Goal: Book appointment/travel/reservation

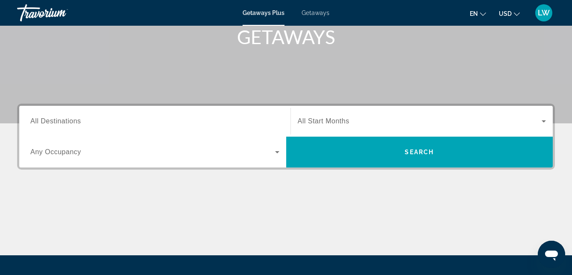
scroll to position [132, 0]
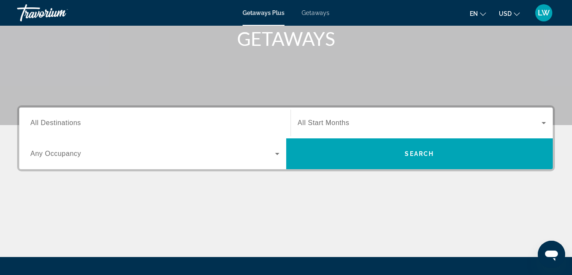
click at [277, 155] on icon "Search widget" at bounding box center [277, 154] width 10 height 10
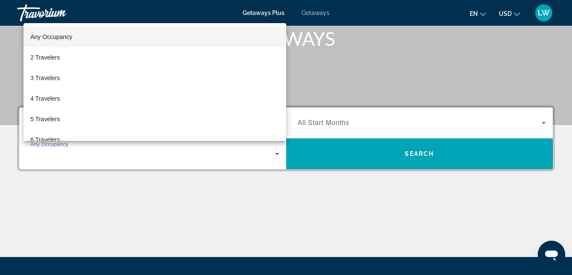
scroll to position [209, 0]
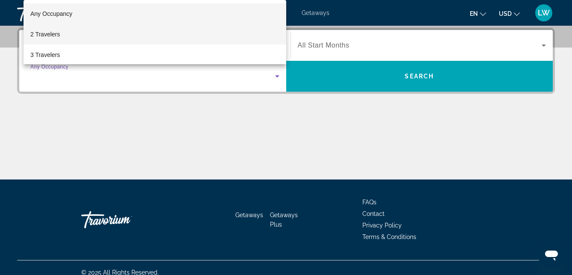
click at [50, 35] on span "2 Travelers" at bounding box center [45, 34] width 30 height 10
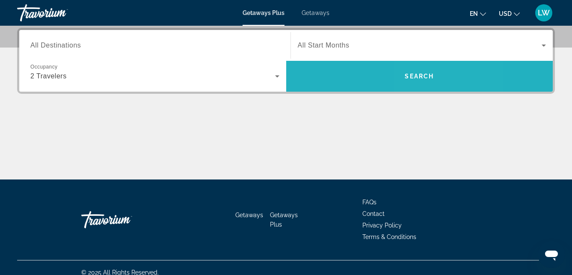
click at [420, 75] on span "Search" at bounding box center [419, 76] width 29 height 7
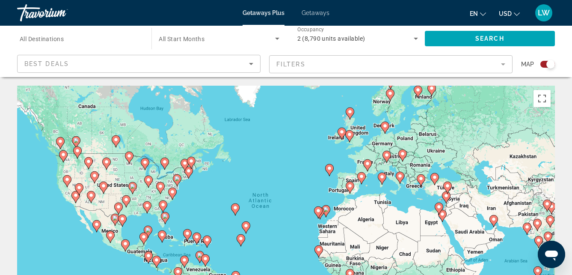
click at [51, 38] on span "All Destinations" at bounding box center [42, 39] width 44 height 7
click at [51, 38] on input "Destination All Destinations" at bounding box center [80, 39] width 121 height 10
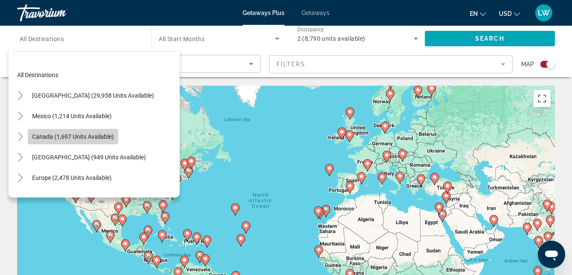
click at [51, 135] on span "Canada (1,697 units available)" at bounding box center [73, 136] width 82 height 7
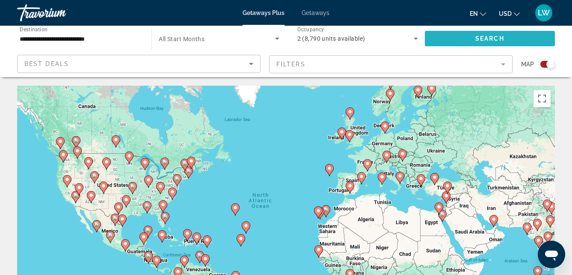
click at [455, 39] on span "Search widget" at bounding box center [490, 38] width 130 height 21
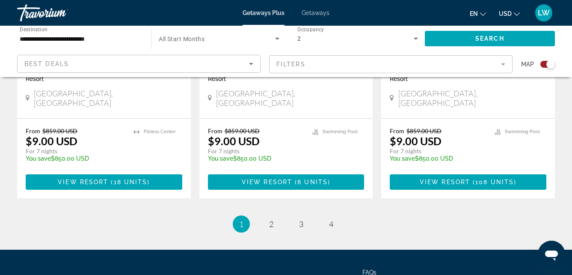
scroll to position [1394, 0]
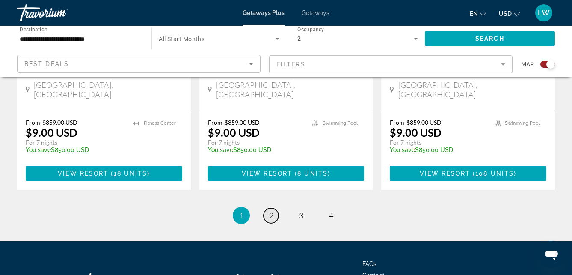
click at [273, 211] on span "2" at bounding box center [271, 215] width 4 height 9
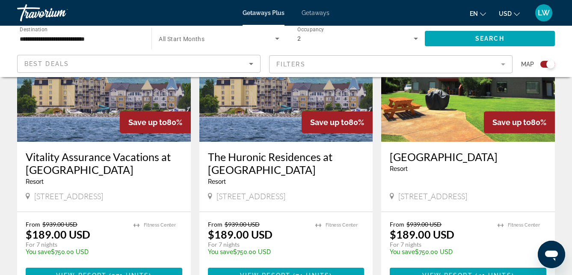
scroll to position [1404, 0]
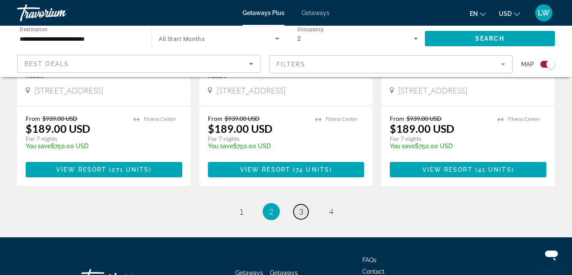
click at [299, 207] on span "3" at bounding box center [301, 211] width 4 height 9
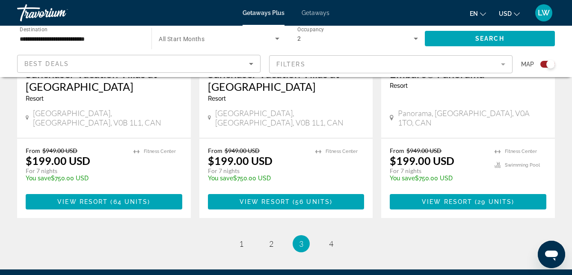
scroll to position [1360, 0]
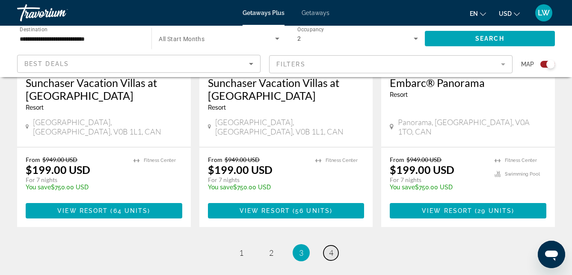
click at [334, 245] on link "page 4" at bounding box center [331, 252] width 15 height 15
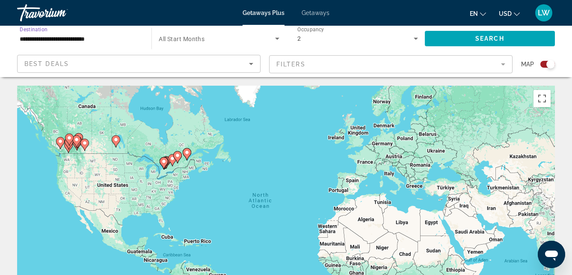
click at [74, 36] on input "**********" at bounding box center [80, 39] width 121 height 10
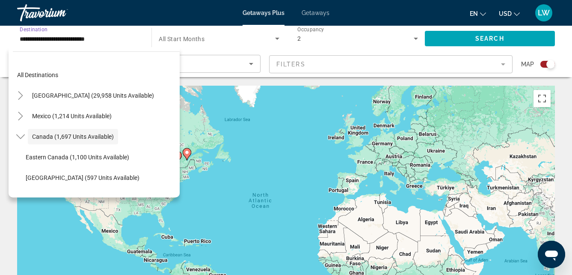
scroll to position [10, 0]
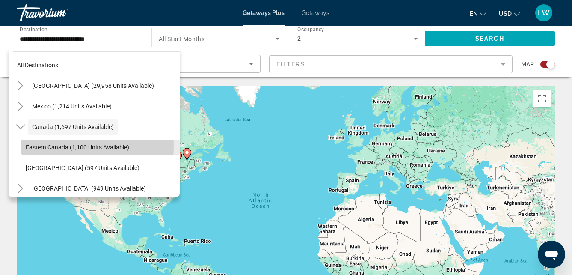
click at [55, 146] on span "Eastern Canada (1,100 units available)" at bounding box center [78, 147] width 104 height 7
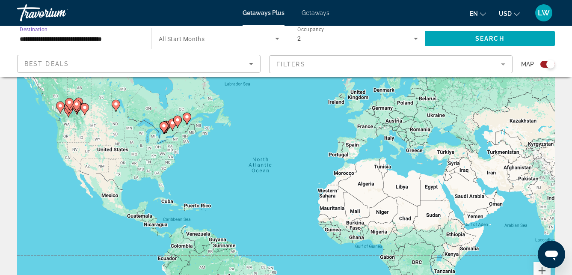
scroll to position [72, 0]
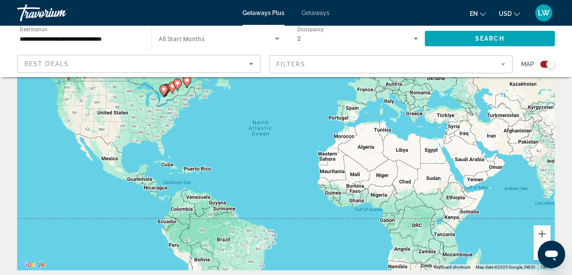
drag, startPoint x: 557, startPoint y: 68, endPoint x: 561, endPoint y: 94, distance: 27.0
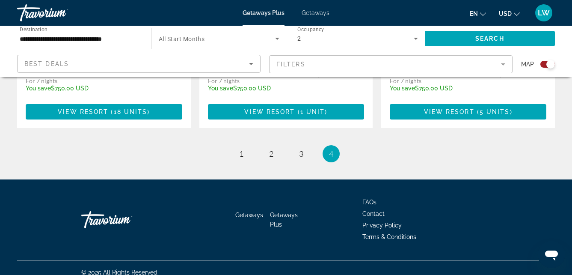
scroll to position [402, 0]
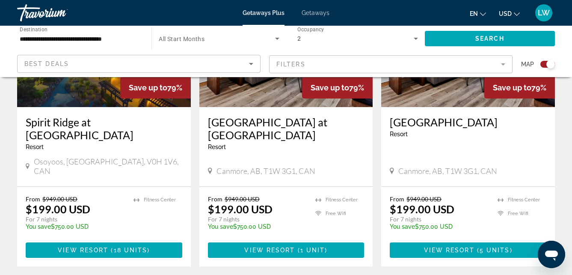
click at [125, 39] on input "**********" at bounding box center [80, 39] width 121 height 10
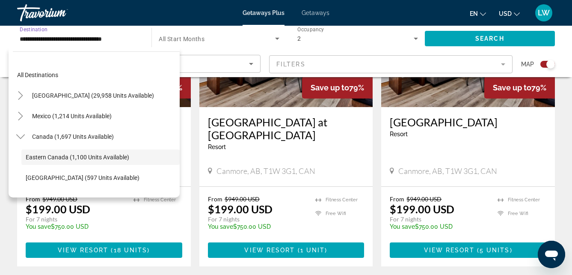
scroll to position [30, 0]
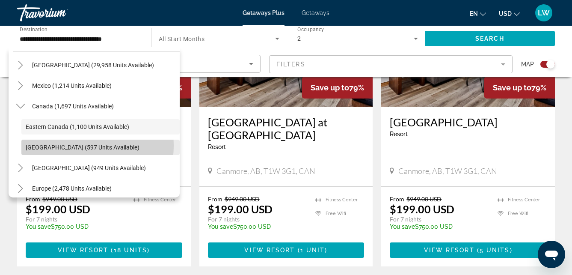
click at [73, 146] on span "[GEOGRAPHIC_DATA] (597 units available)" at bounding box center [83, 147] width 114 height 7
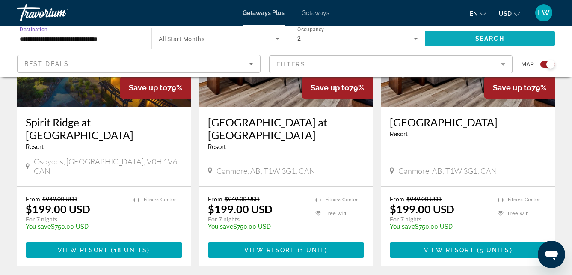
click at [462, 31] on span "Search widget" at bounding box center [490, 38] width 130 height 21
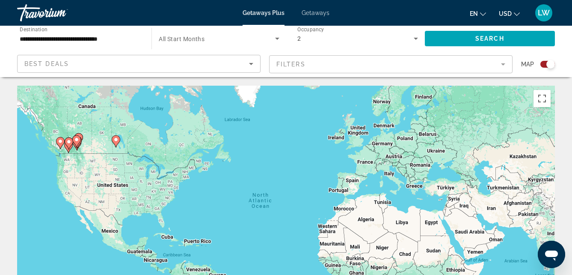
click at [106, 37] on input "**********" at bounding box center [80, 39] width 121 height 10
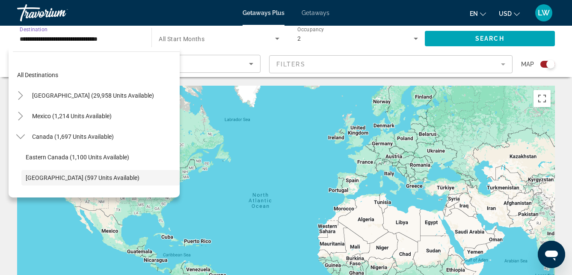
scroll to position [51, 0]
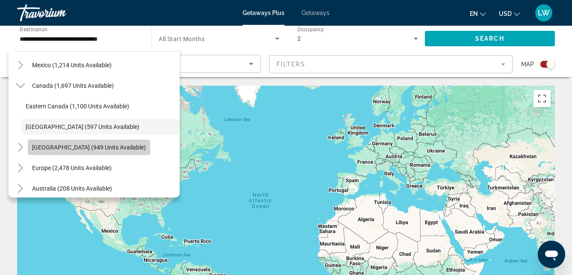
click at [86, 144] on span "[GEOGRAPHIC_DATA] (949 units available)" at bounding box center [89, 147] width 114 height 7
type input "**********"
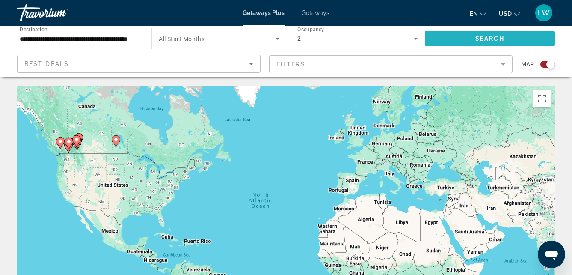
click at [447, 42] on span "Search widget" at bounding box center [490, 38] width 130 height 21
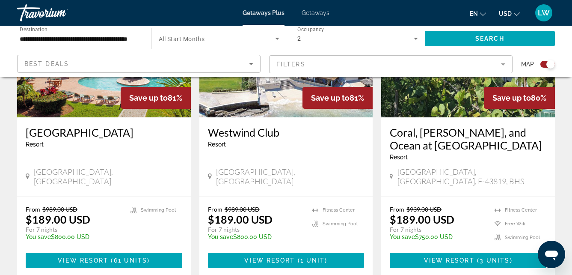
scroll to position [1333, 0]
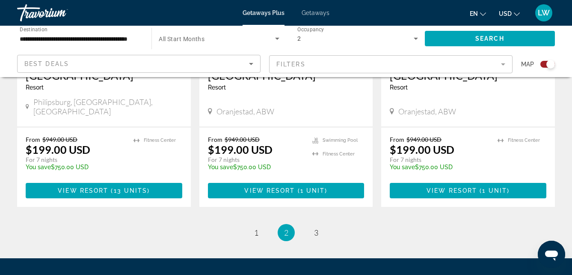
scroll to position [1403, 0]
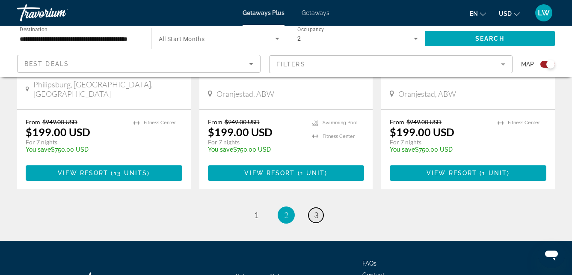
click at [316, 210] on span "3" at bounding box center [316, 214] width 4 height 9
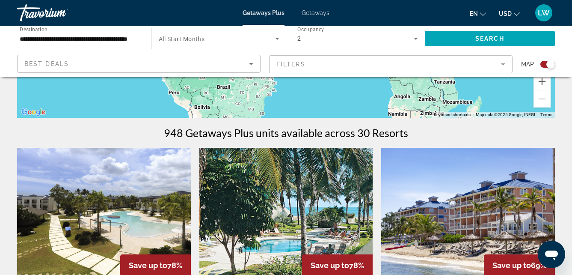
scroll to position [117, 0]
